Goal: Transaction & Acquisition: Purchase product/service

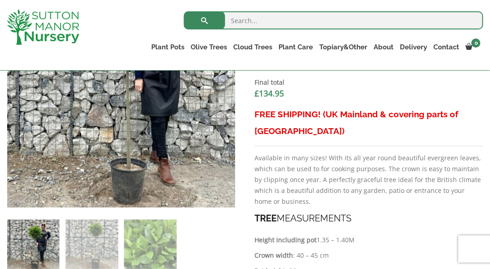
scroll to position [181, 0]
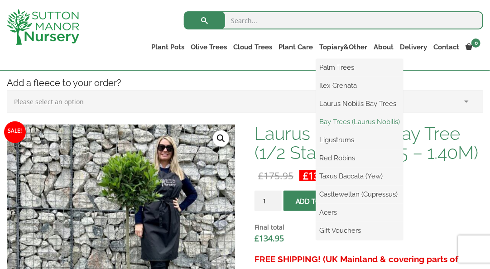
click at [342, 120] on link "Bay Trees (Laurus Nobilis)" at bounding box center [359, 122] width 87 height 14
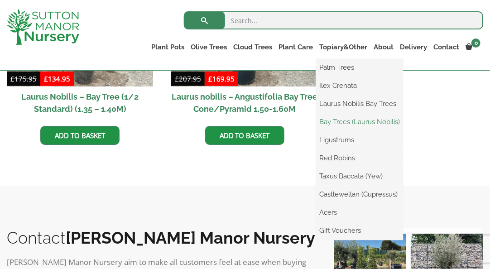
scroll to position [399, 0]
